Goal: Find specific page/section: Find specific page/section

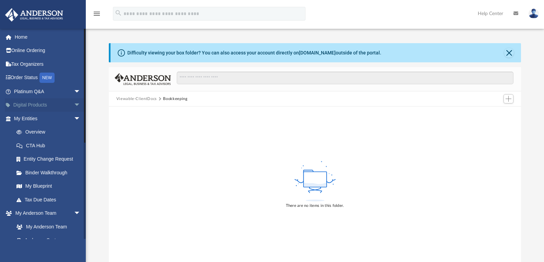
click at [74, 106] on span "arrow_drop_down" at bounding box center [81, 105] width 14 height 14
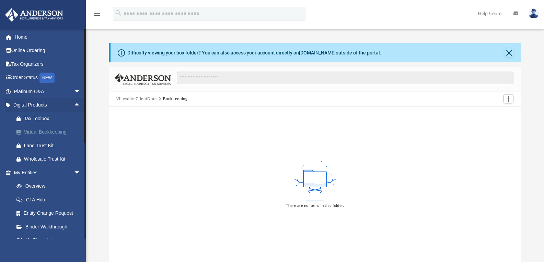
click at [59, 130] on div "Virtual Bookkeeping" at bounding box center [53, 132] width 58 height 9
click at [53, 132] on div "Virtual Bookkeeping" at bounding box center [53, 132] width 58 height 9
click at [38, 132] on div "Virtual Bookkeeping" at bounding box center [53, 132] width 58 height 9
click at [152, 99] on button "Viewable-ClientDocs" at bounding box center [136, 99] width 40 height 6
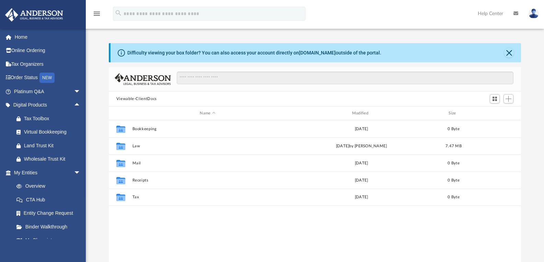
scroll to position [151, 407]
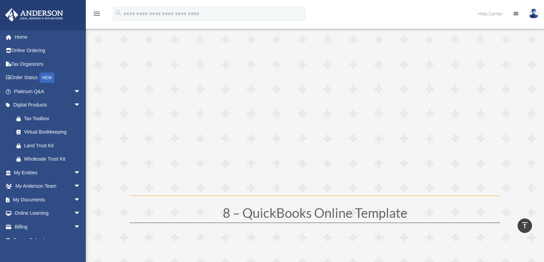
scroll to position [1647, 0]
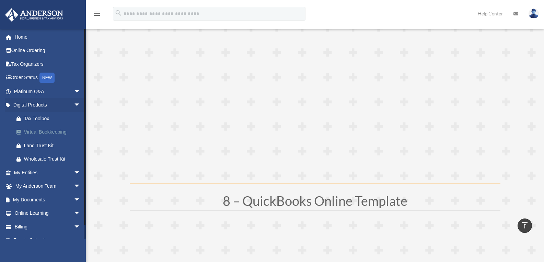
click at [44, 130] on div "Virtual Bookkeeping" at bounding box center [53, 132] width 58 height 9
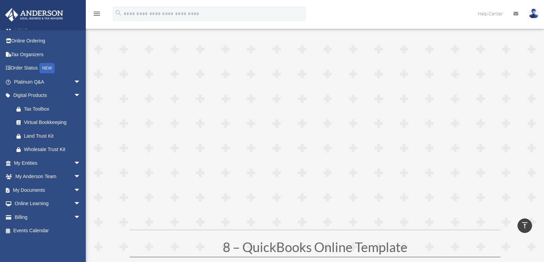
scroll to position [1578, 0]
